Goal: Task Accomplishment & Management: Manage account settings

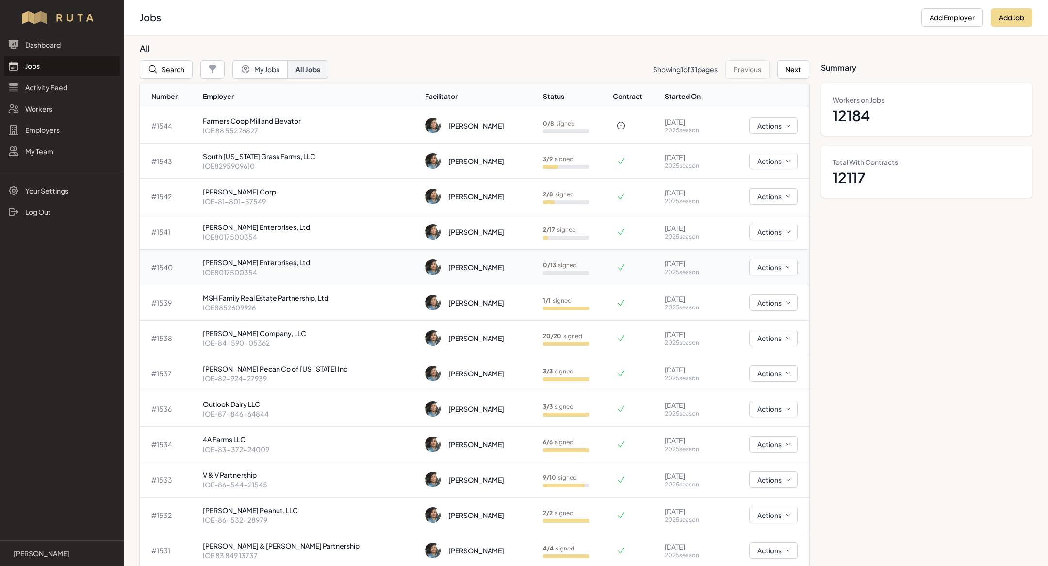
click at [293, 268] on p "IOE8017500354" at bounding box center [310, 272] width 215 height 10
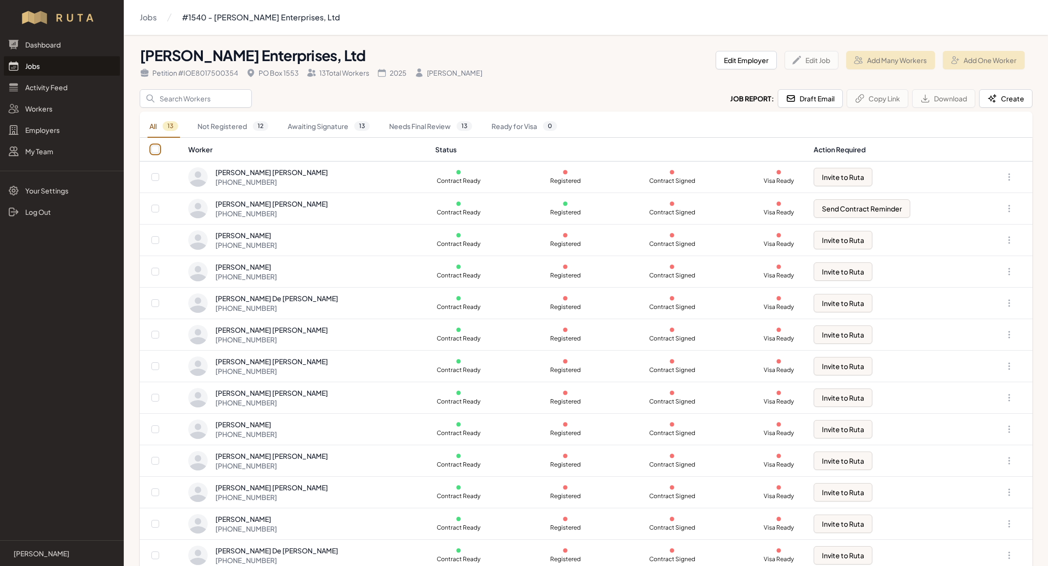
click at [155, 149] on input "checkbox" at bounding box center [155, 150] width 8 height 8
checkbox input "true"
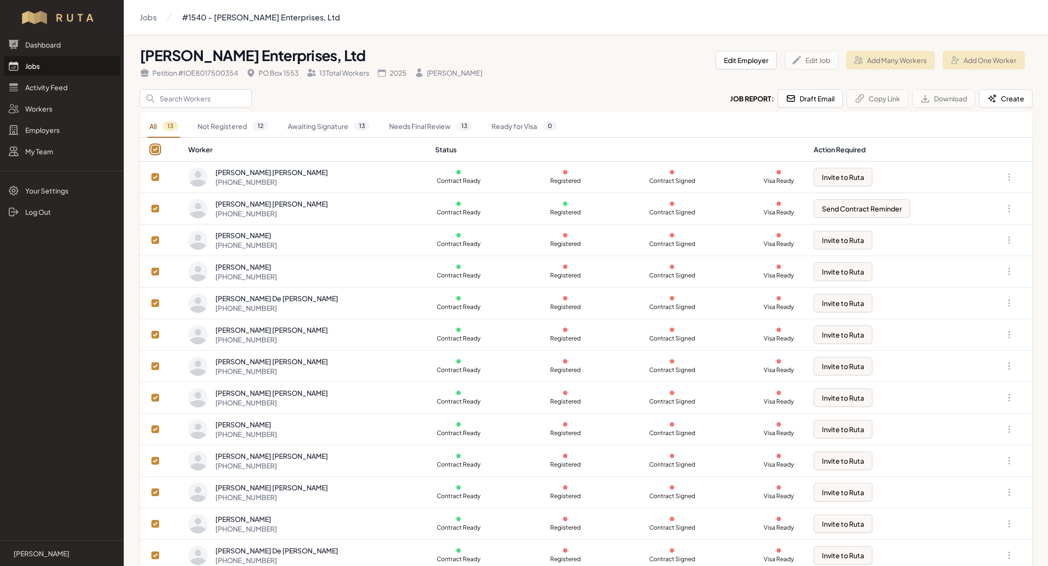
checkbox input "true"
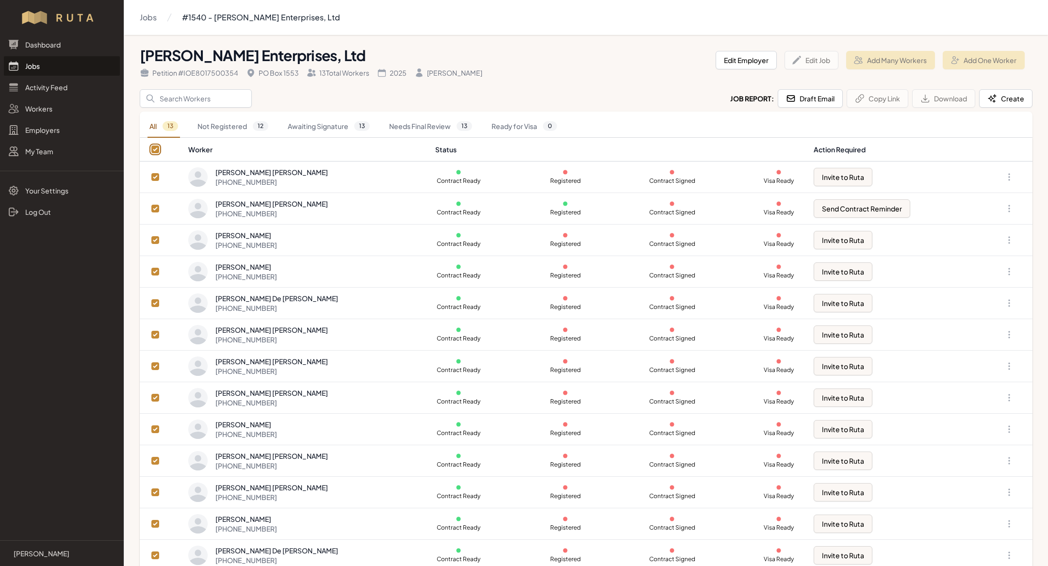
checkbox input "true"
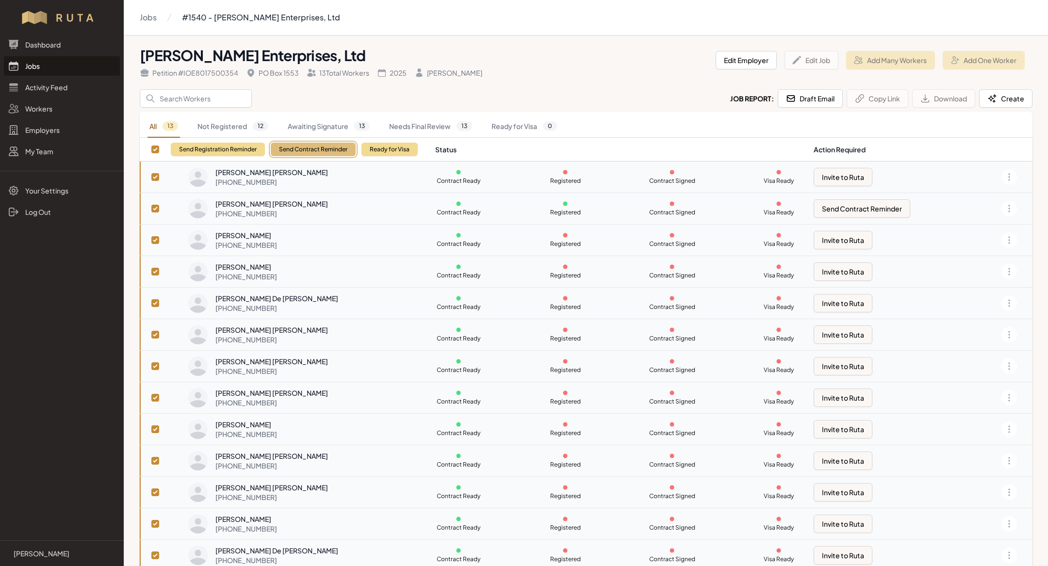
click at [310, 150] on button "Send Contract Reminder" at bounding box center [313, 150] width 85 height 14
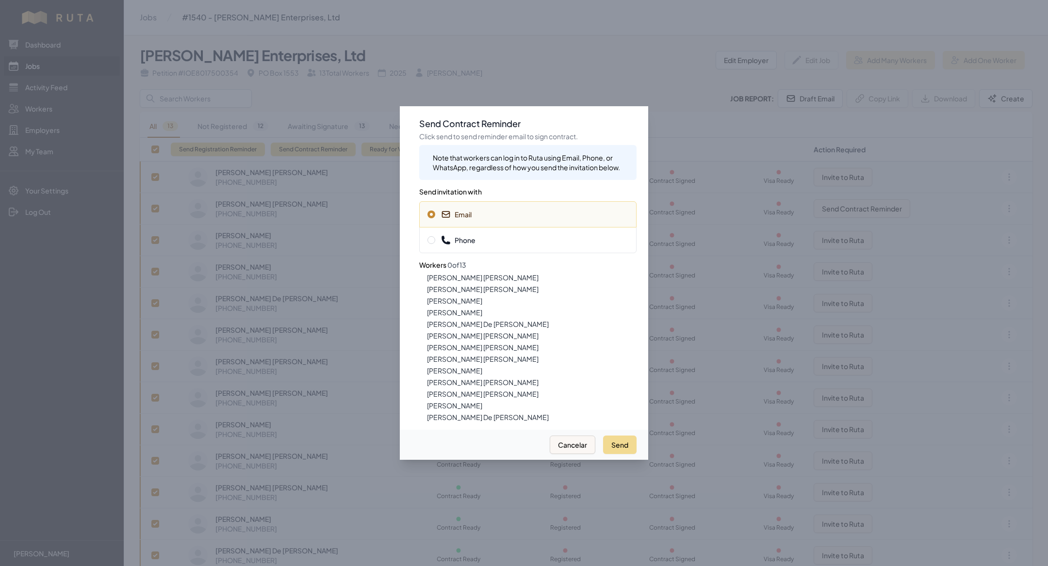
click at [483, 243] on span "Phone" at bounding box center [528, 240] width 201 height 10
click at [618, 456] on div "Send Cancelar" at bounding box center [524, 445] width 249 height 30
click at [620, 449] on button "Send" at bounding box center [619, 445] width 33 height 18
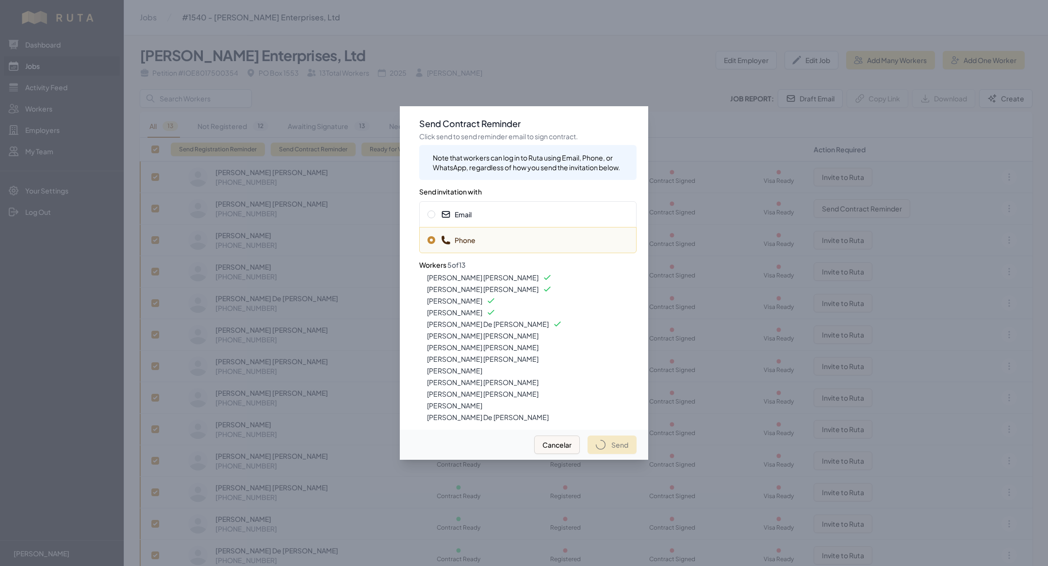
click at [641, 25] on div at bounding box center [524, 283] width 1048 height 566
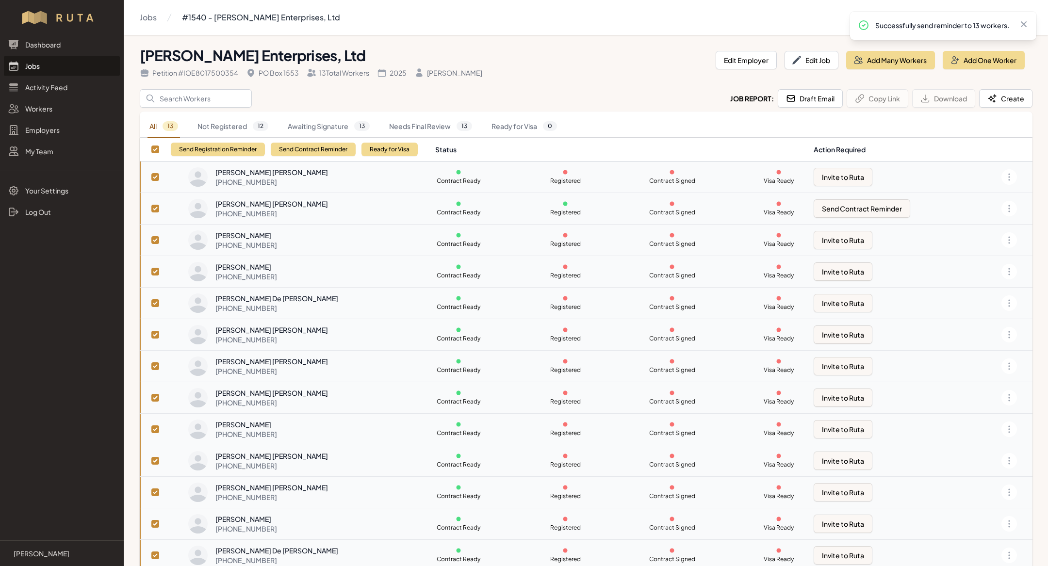
click at [56, 68] on link "Jobs" at bounding box center [62, 65] width 116 height 19
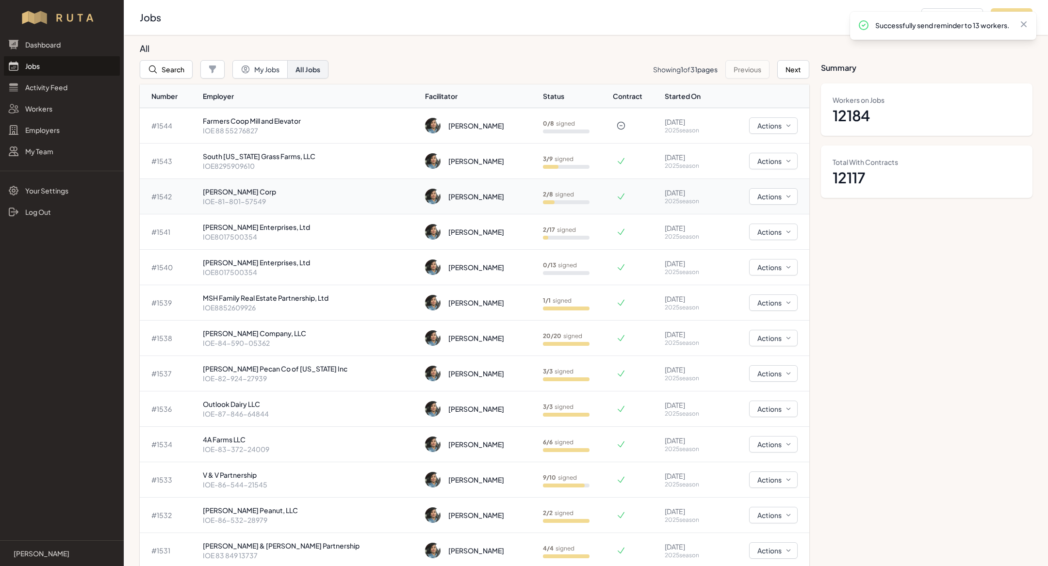
click at [271, 192] on p "[PERSON_NAME] Corp" at bounding box center [310, 192] width 215 height 10
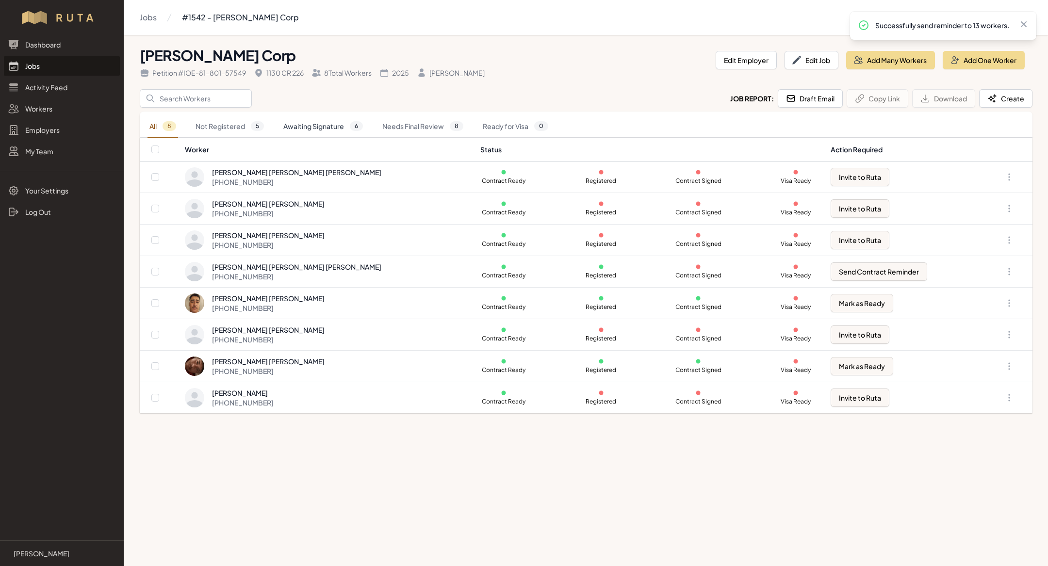
click at [340, 130] on link "Awaiting Signature 6" at bounding box center [323, 127] width 83 height 22
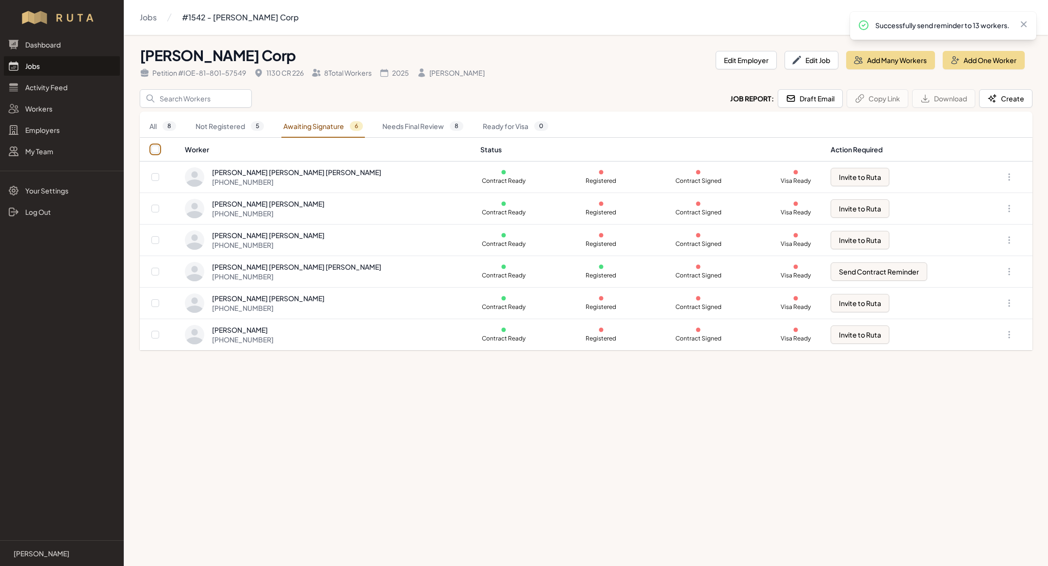
click at [155, 150] on input "checkbox" at bounding box center [155, 150] width 8 height 8
checkbox input "true"
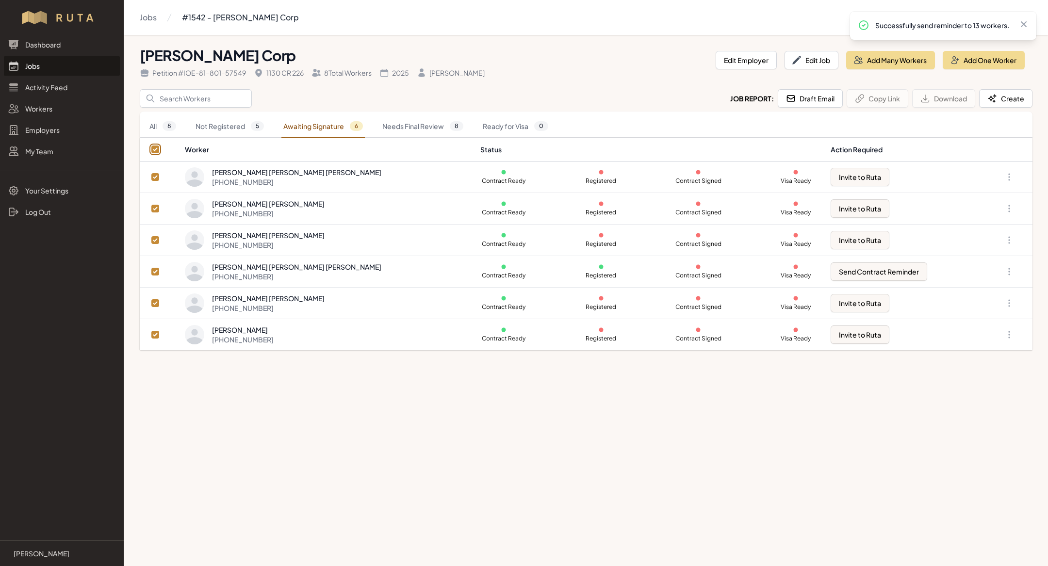
checkbox input "true"
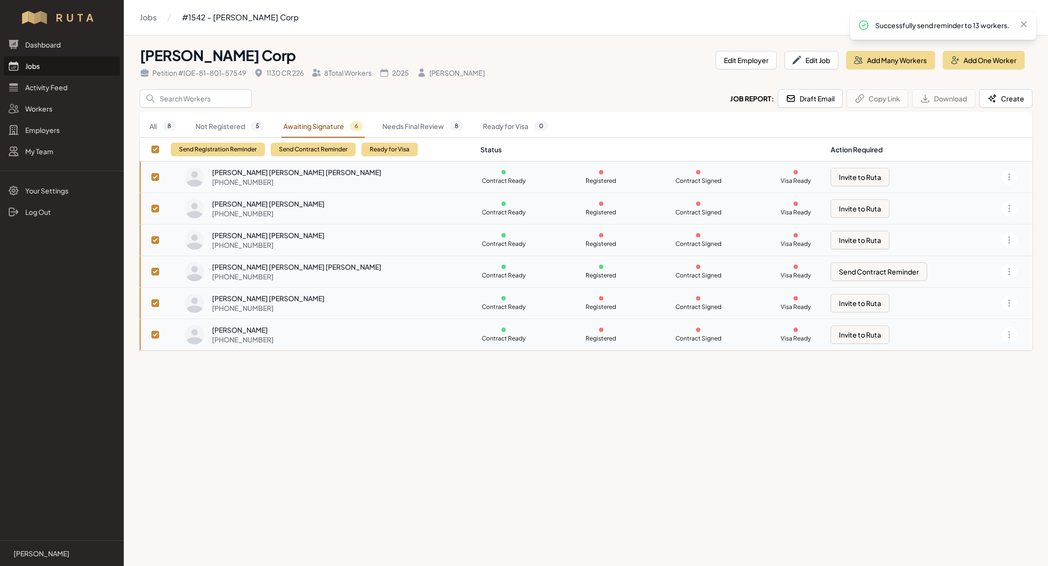
click at [355, 140] on div "Send Registration Reminder Send Contract Reminder Ready for Visa" at bounding box center [294, 149] width 247 height 23
click at [325, 150] on button "Send Contract Reminder" at bounding box center [313, 150] width 85 height 14
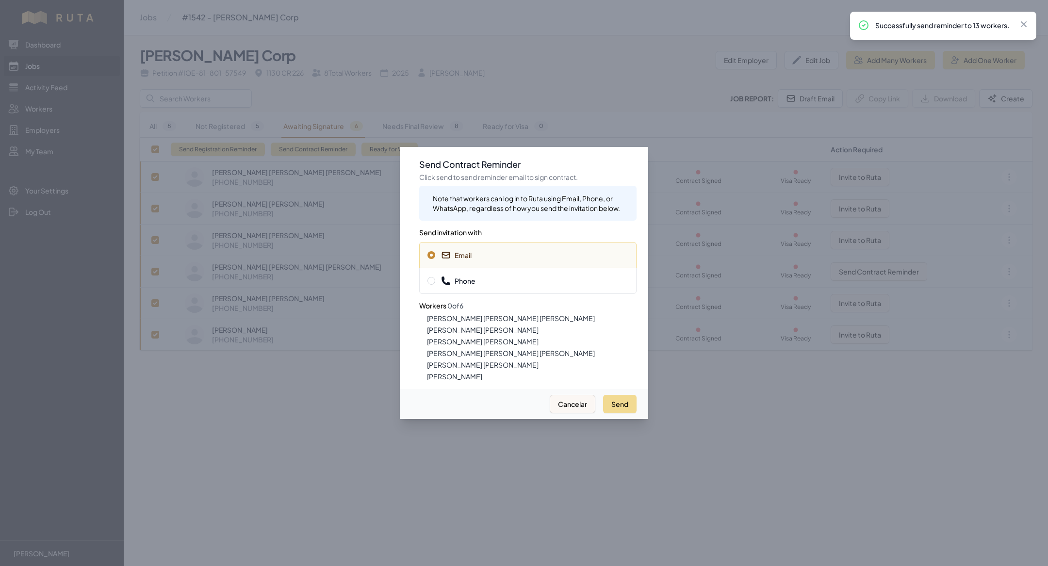
click at [490, 274] on div "Phone" at bounding box center [527, 281] width 217 height 26
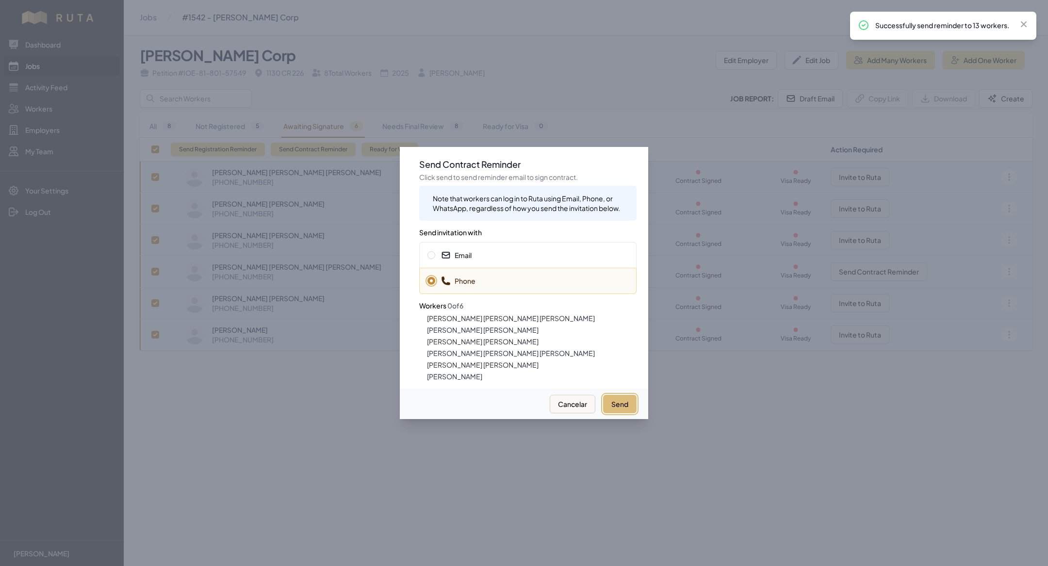
click at [619, 408] on button "Send" at bounding box center [619, 404] width 33 height 18
click at [321, 467] on div at bounding box center [524, 283] width 1048 height 566
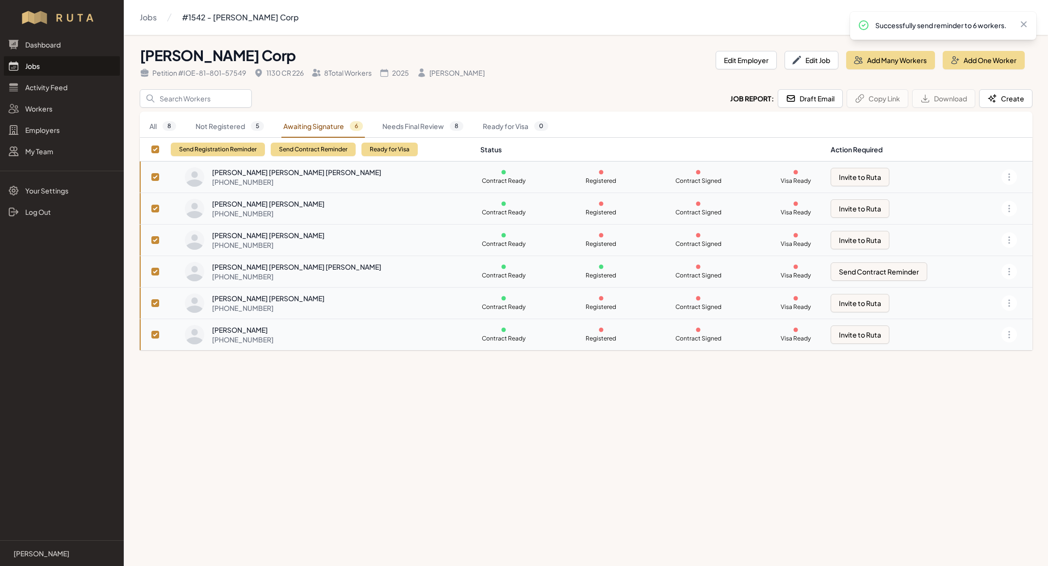
click at [28, 66] on link "Jobs" at bounding box center [62, 65] width 116 height 19
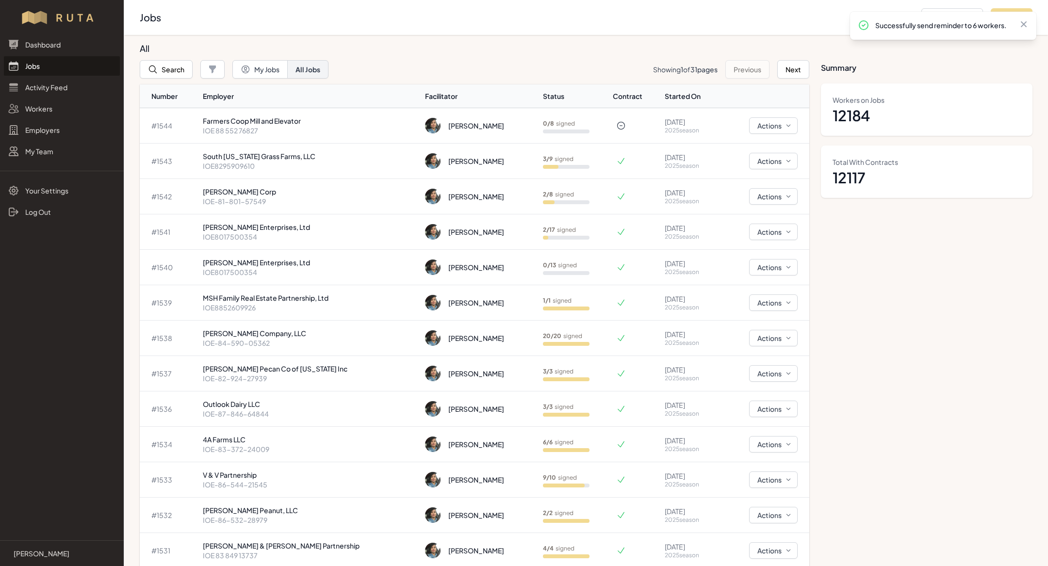
click at [39, 57] on link "Jobs" at bounding box center [62, 65] width 116 height 19
click at [289, 273] on p "IOE8017500354" at bounding box center [310, 272] width 215 height 10
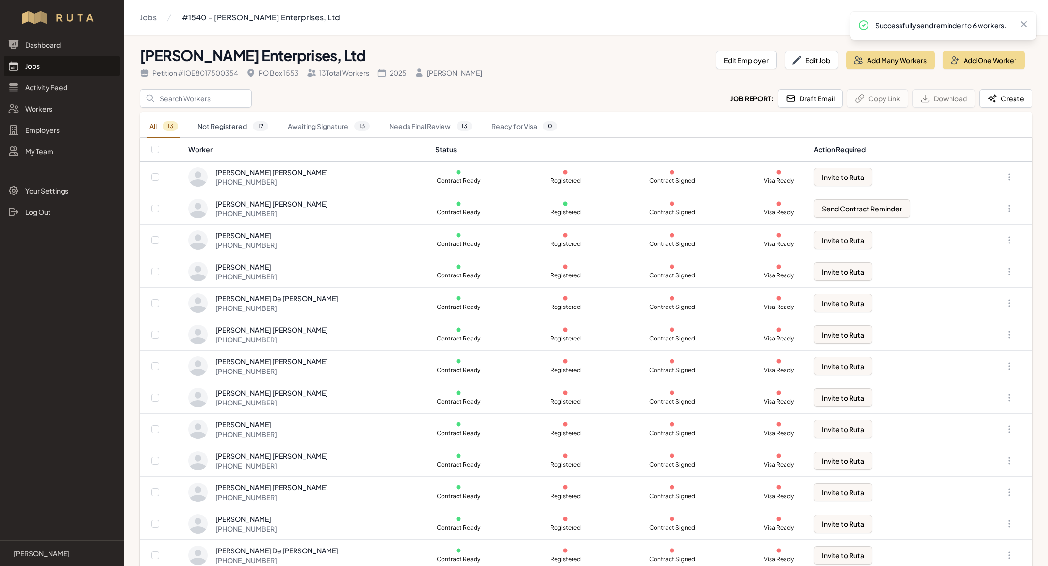
click at [236, 117] on link "Not Registered 12" at bounding box center [233, 127] width 75 height 22
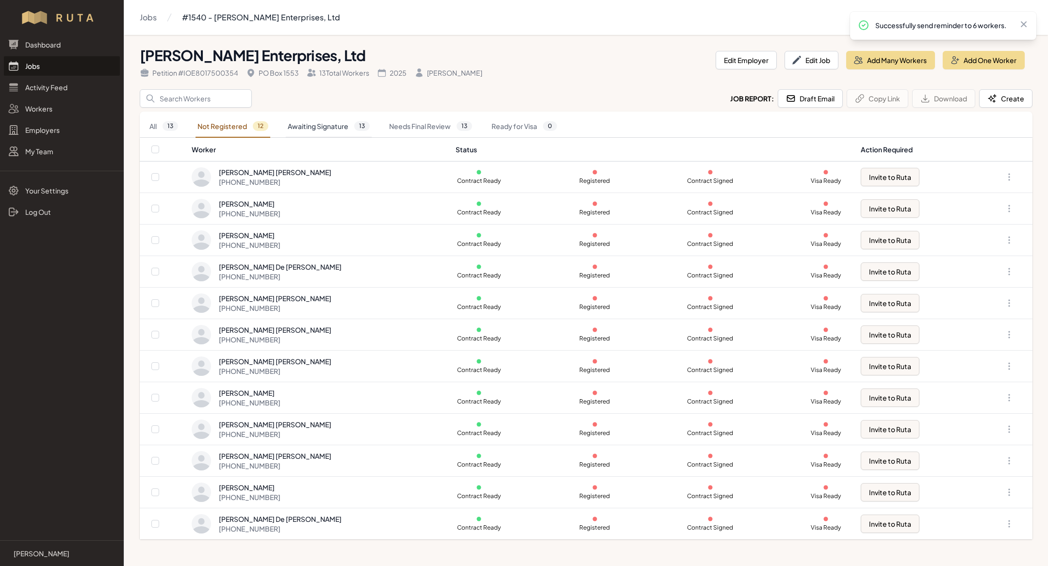
click at [310, 128] on link "Awaiting Signature 13" at bounding box center [329, 127] width 86 height 22
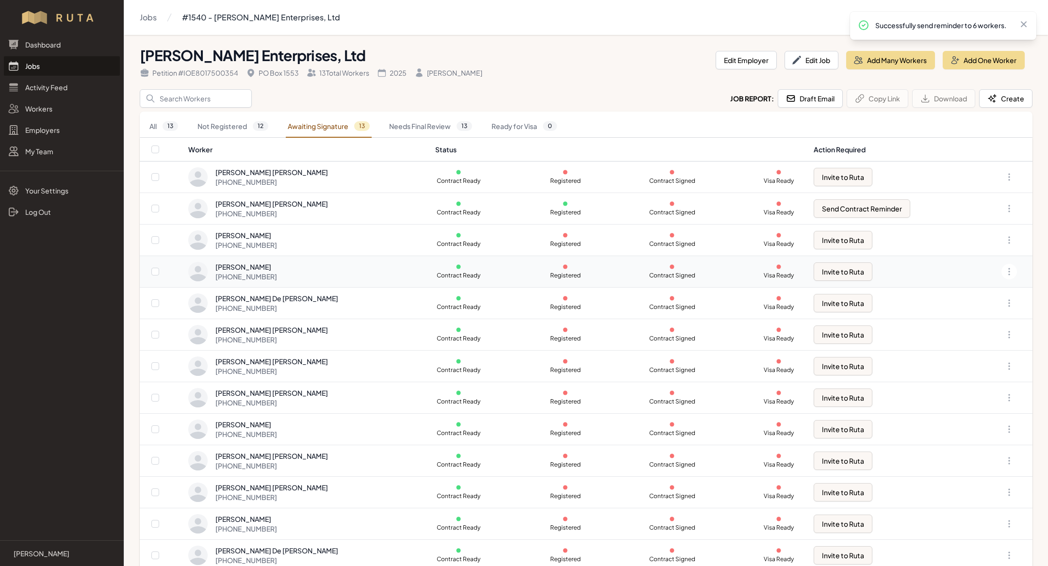
scroll to position [10, 0]
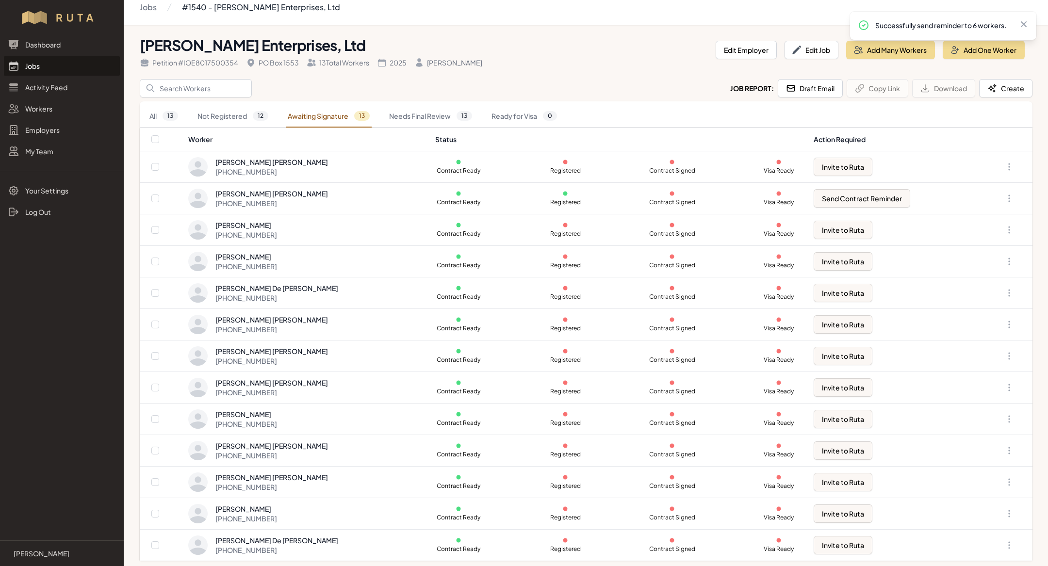
click at [47, 68] on link "Jobs" at bounding box center [62, 65] width 116 height 19
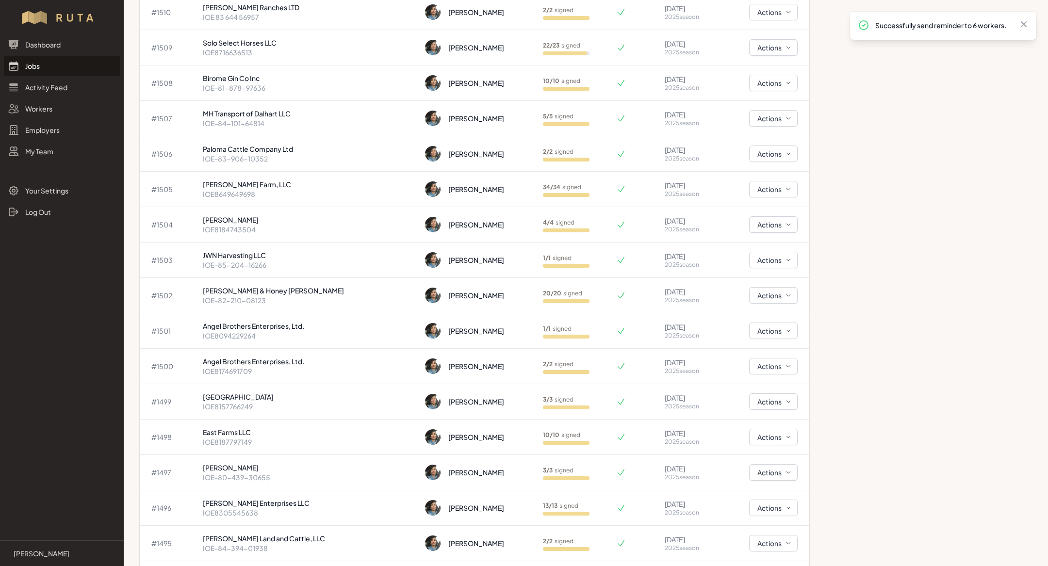
scroll to position [1314, 0]
